Goal: Task Accomplishment & Management: Complete application form

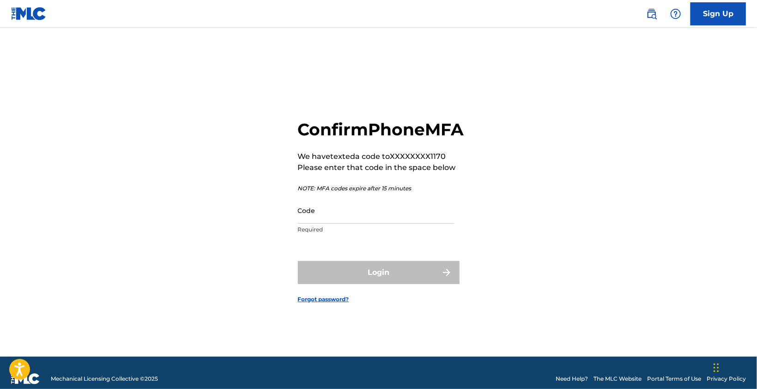
click at [29, 12] on img at bounding box center [29, 13] width 36 height 13
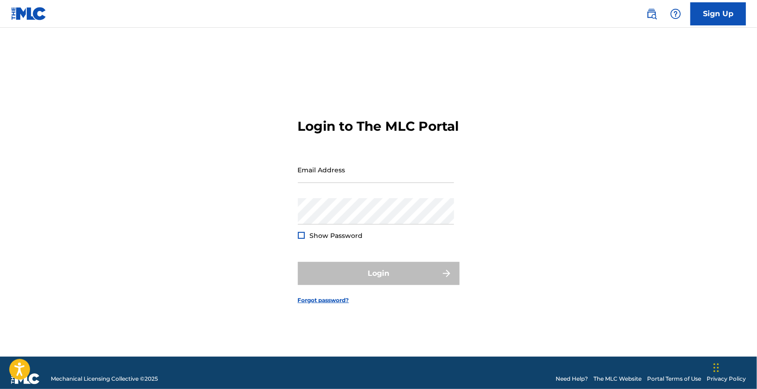
click at [324, 176] on input "Email Address" at bounding box center [376, 169] width 156 height 26
type input "[EMAIL_ADDRESS][DOMAIN_NAME]"
click at [317, 206] on form "Login to The MLC Portal Email Address [EMAIL_ADDRESS][DOMAIN_NAME] Password Sho…" at bounding box center [379, 204] width 162 height 306
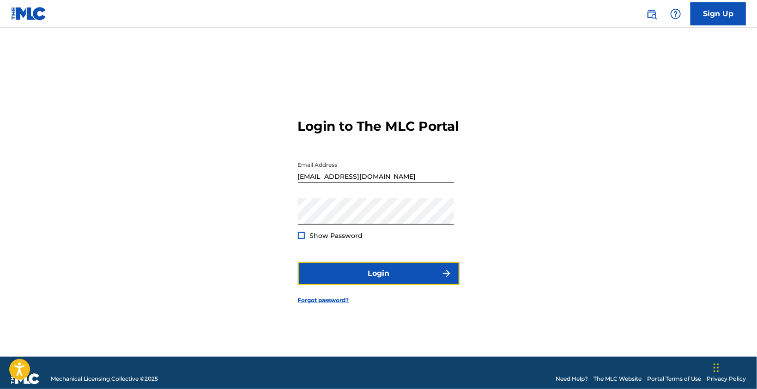
click at [351, 276] on button "Login" at bounding box center [379, 273] width 162 height 23
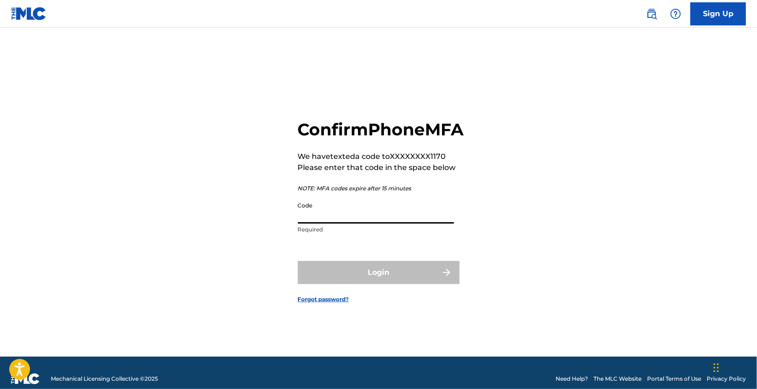
click at [329, 220] on input "Code" at bounding box center [376, 210] width 156 height 26
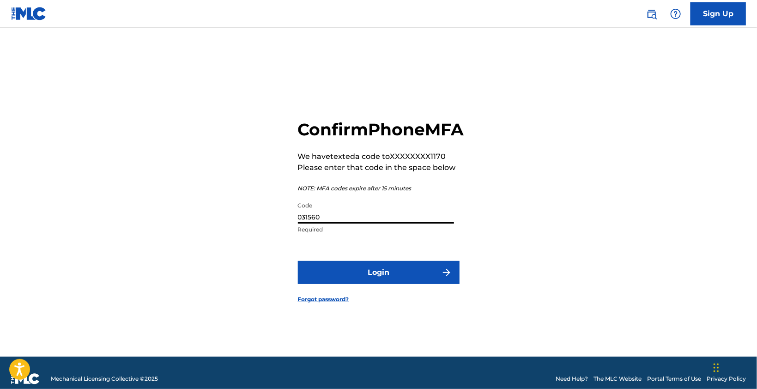
type input "031560"
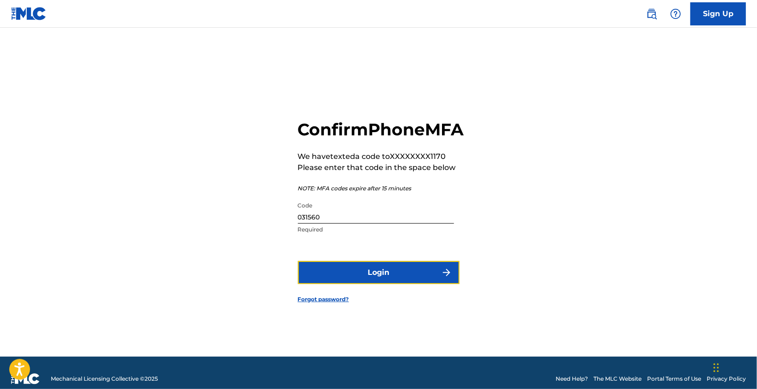
click at [422, 274] on button "Login" at bounding box center [379, 272] width 162 height 23
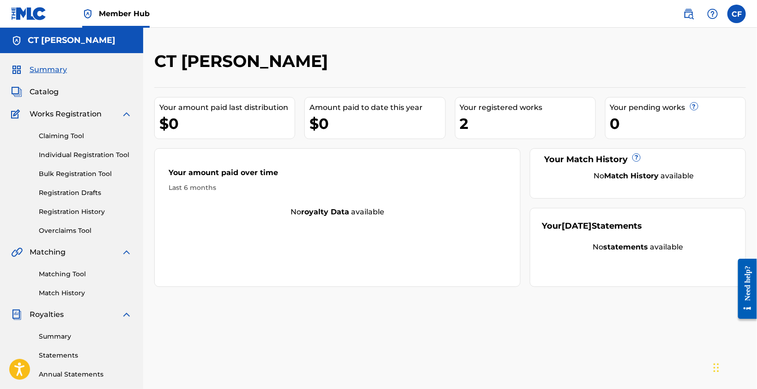
click at [86, 157] on link "Individual Registration Tool" at bounding box center [85, 155] width 93 height 10
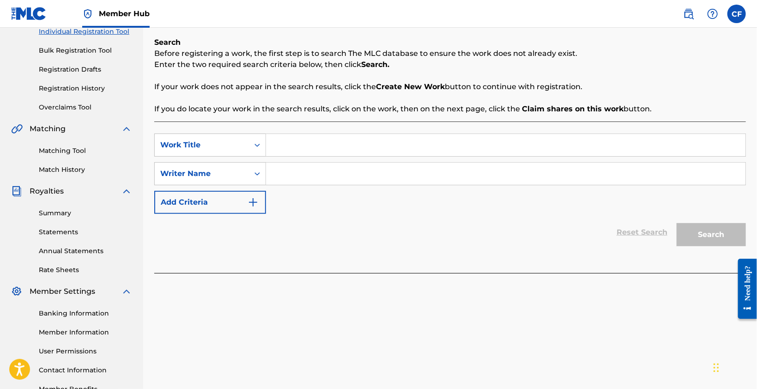
scroll to position [183, 0]
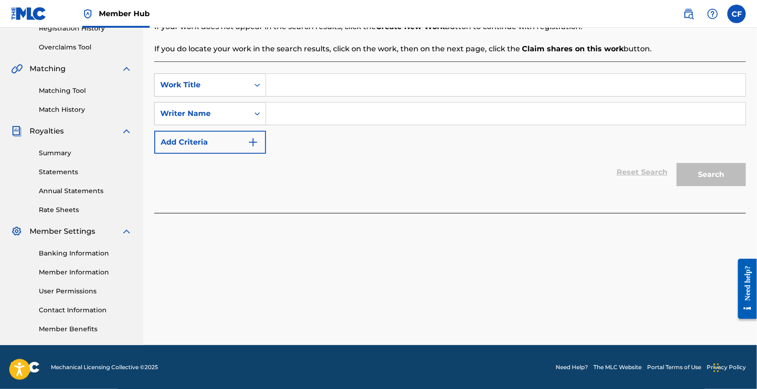
click at [339, 105] on input "Search Form" at bounding box center [505, 113] width 479 height 22
click at [347, 90] on input "Search Form" at bounding box center [505, 85] width 479 height 22
type input "Neonlites"
click at [318, 123] on input "Search Form" at bounding box center [505, 113] width 479 height 22
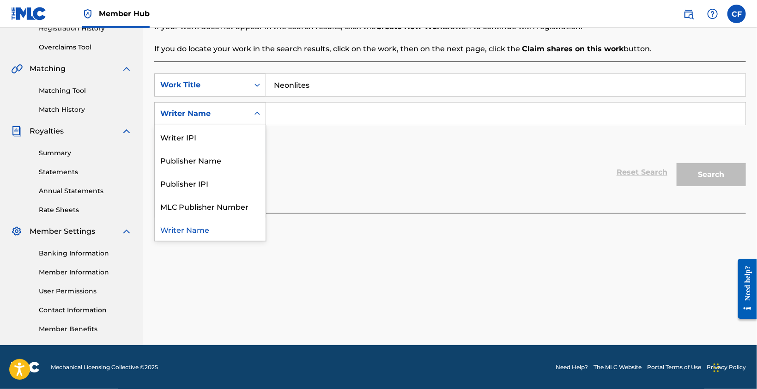
click at [257, 112] on icon "Search Form" at bounding box center [256, 113] width 9 height 9
click at [204, 134] on div "Writer IPI" at bounding box center [210, 136] width 111 height 23
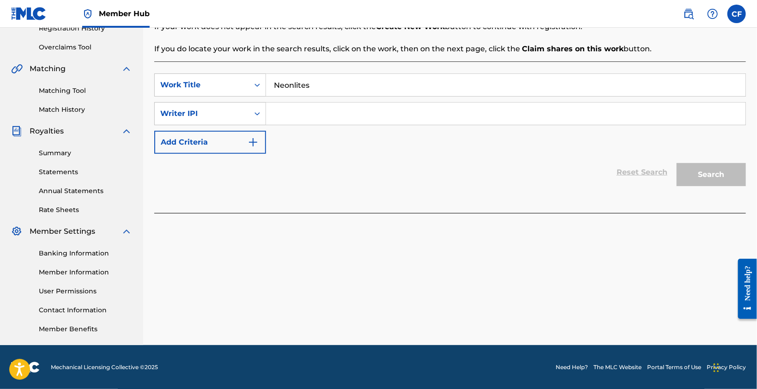
click at [301, 113] on input "Search Form" at bounding box center [505, 113] width 479 height 22
type input "1302934676"
drag, startPoint x: 450, startPoint y: 149, endPoint x: 643, endPoint y: 163, distance: 194.4
click at [462, 149] on div "SearchWithCriteriab6bfd17d-0708-4521-882b-daf94cd5411c Work Title Neonlites Sea…" at bounding box center [449, 113] width 591 height 80
click at [707, 172] on button "Search" at bounding box center [710, 174] width 69 height 23
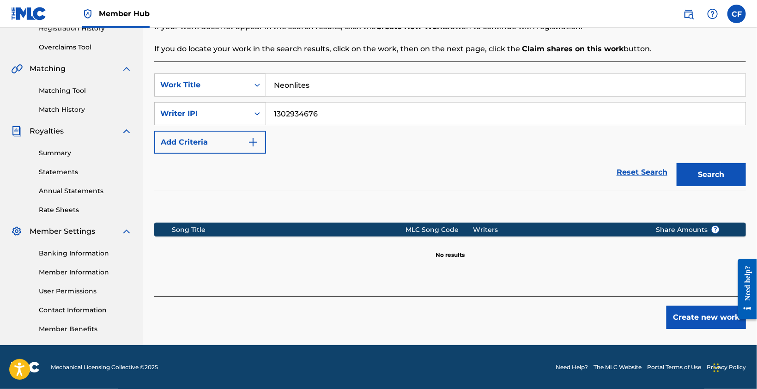
click at [309, 116] on input "1302934676" at bounding box center [505, 113] width 479 height 22
click at [689, 308] on button "Create new work" at bounding box center [705, 317] width 79 height 23
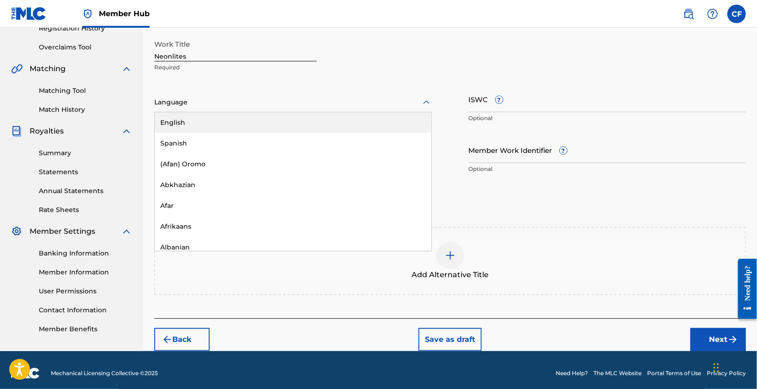
click at [275, 108] on div "Language" at bounding box center [292, 102] width 277 height 19
click at [271, 119] on div "English" at bounding box center [293, 122] width 276 height 21
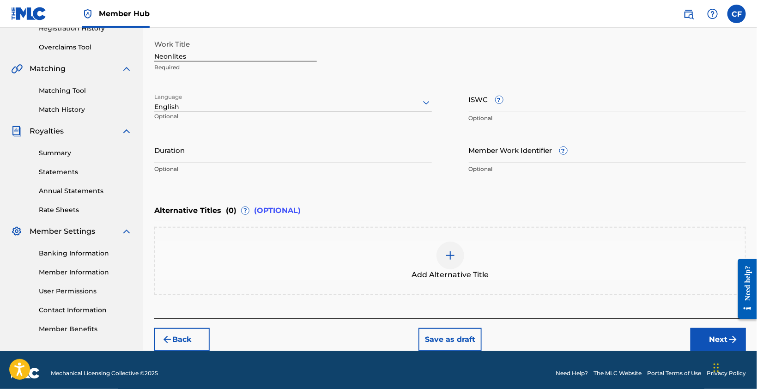
click at [533, 101] on input "ISWC ?" at bounding box center [606, 99] width 277 height 26
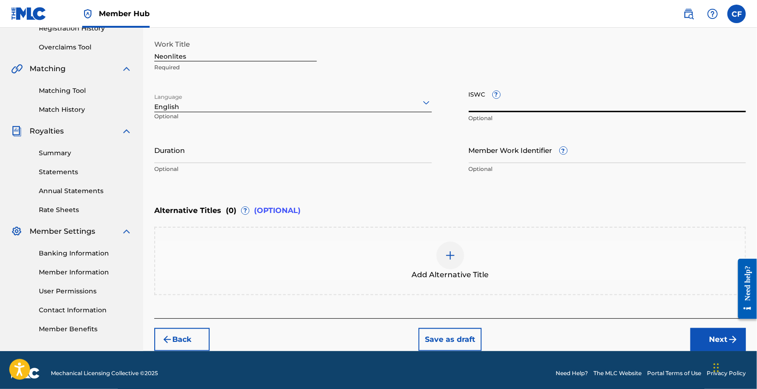
click at [594, 156] on input "Member Work Identifier ?" at bounding box center [606, 150] width 277 height 26
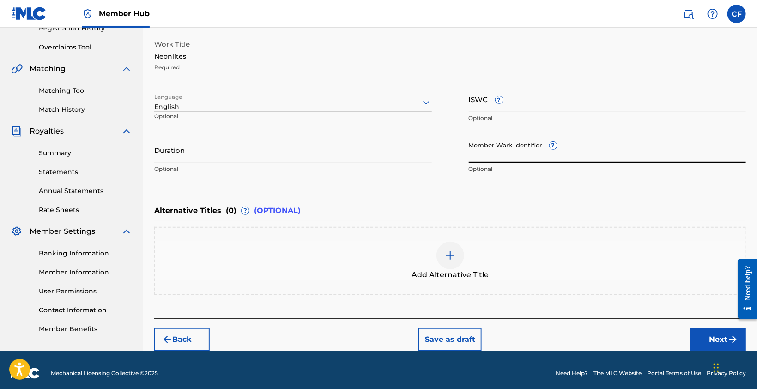
click at [594, 156] on input "Member Work Identifier ?" at bounding box center [606, 150] width 277 height 26
paste input "932253476"
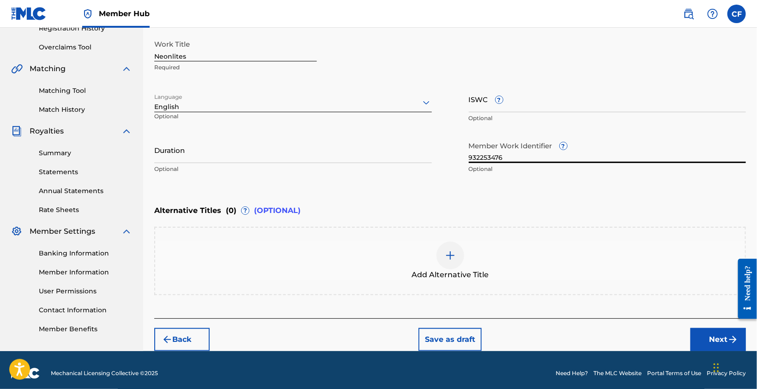
type input "932253476"
click at [389, 121] on div "Language English Optional" at bounding box center [292, 107] width 277 height 42
click at [204, 160] on input "Duration" at bounding box center [292, 150] width 277 height 26
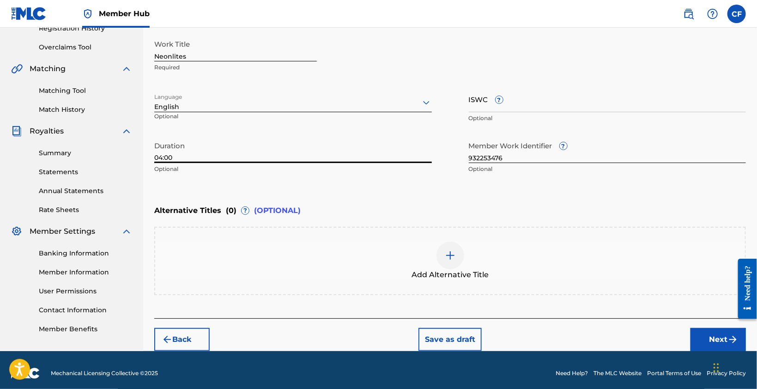
type input "04:00"
click at [715, 328] on button "Next" at bounding box center [717, 339] width 55 height 23
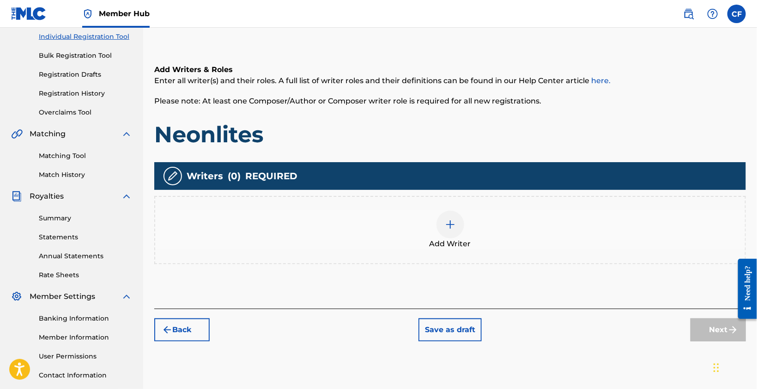
scroll to position [91, 0]
